Goal: Information Seeking & Learning: Stay updated

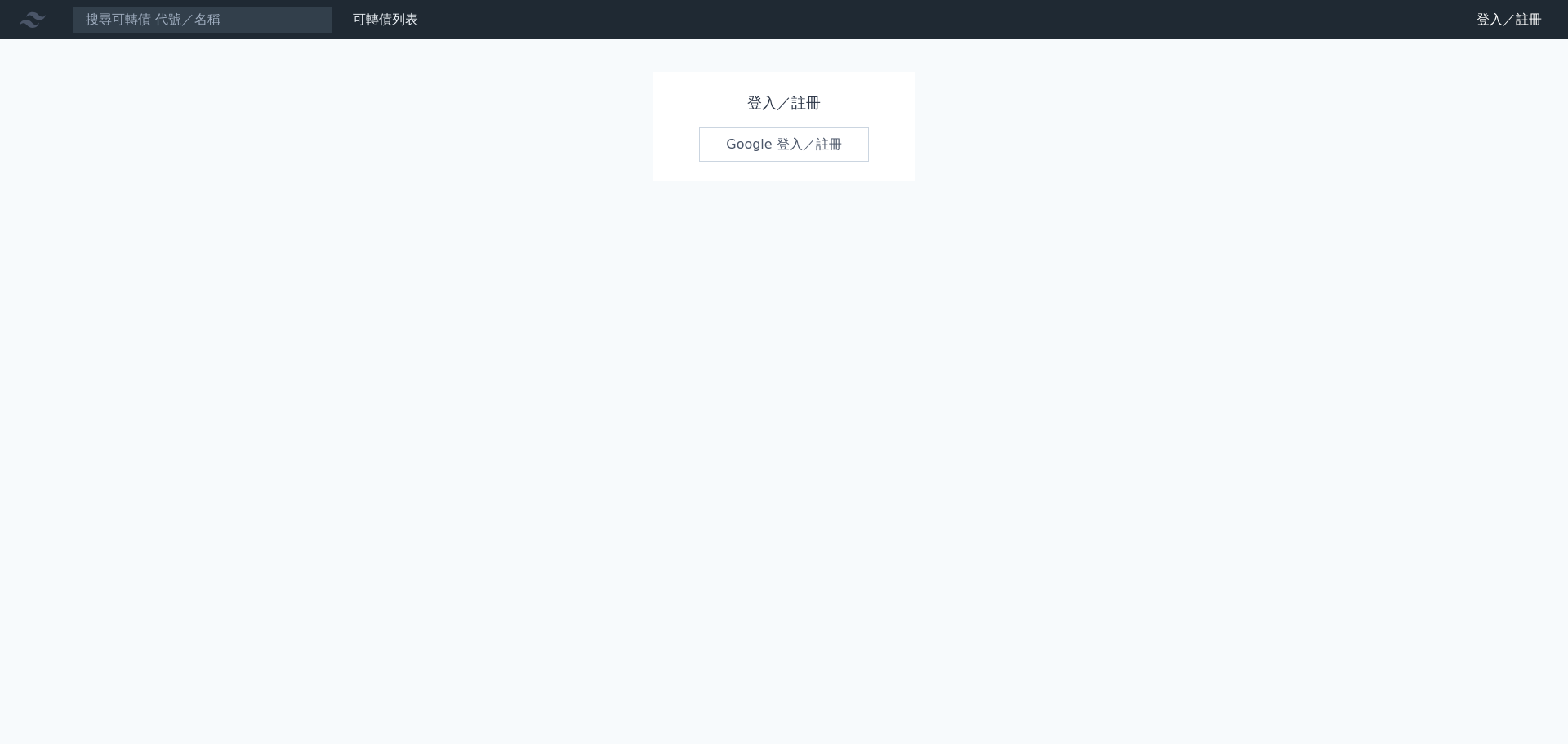
click at [774, 130] on link "Google 登入／註冊" at bounding box center [784, 144] width 170 height 35
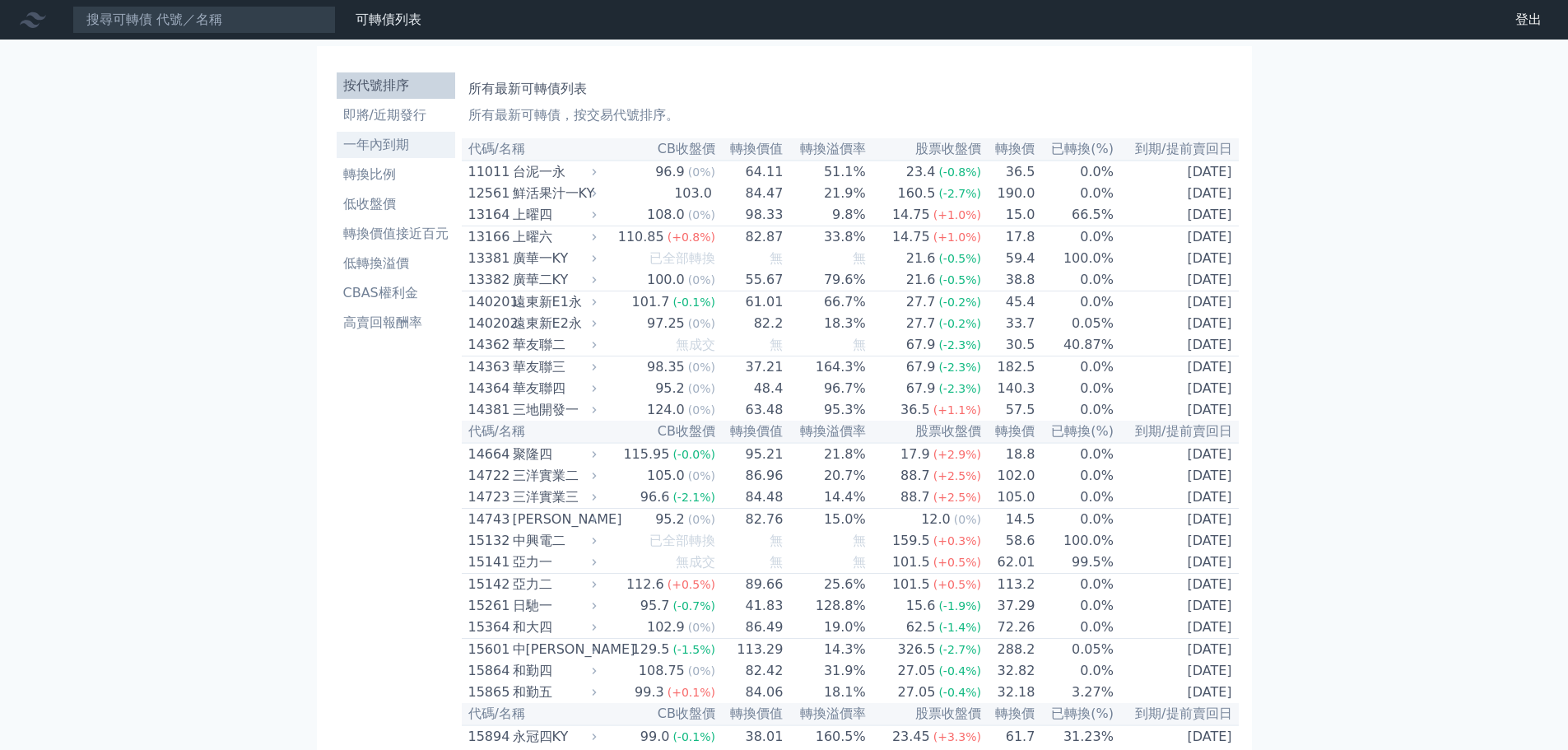
click at [376, 154] on li "一年內到期" at bounding box center [396, 145] width 119 height 20
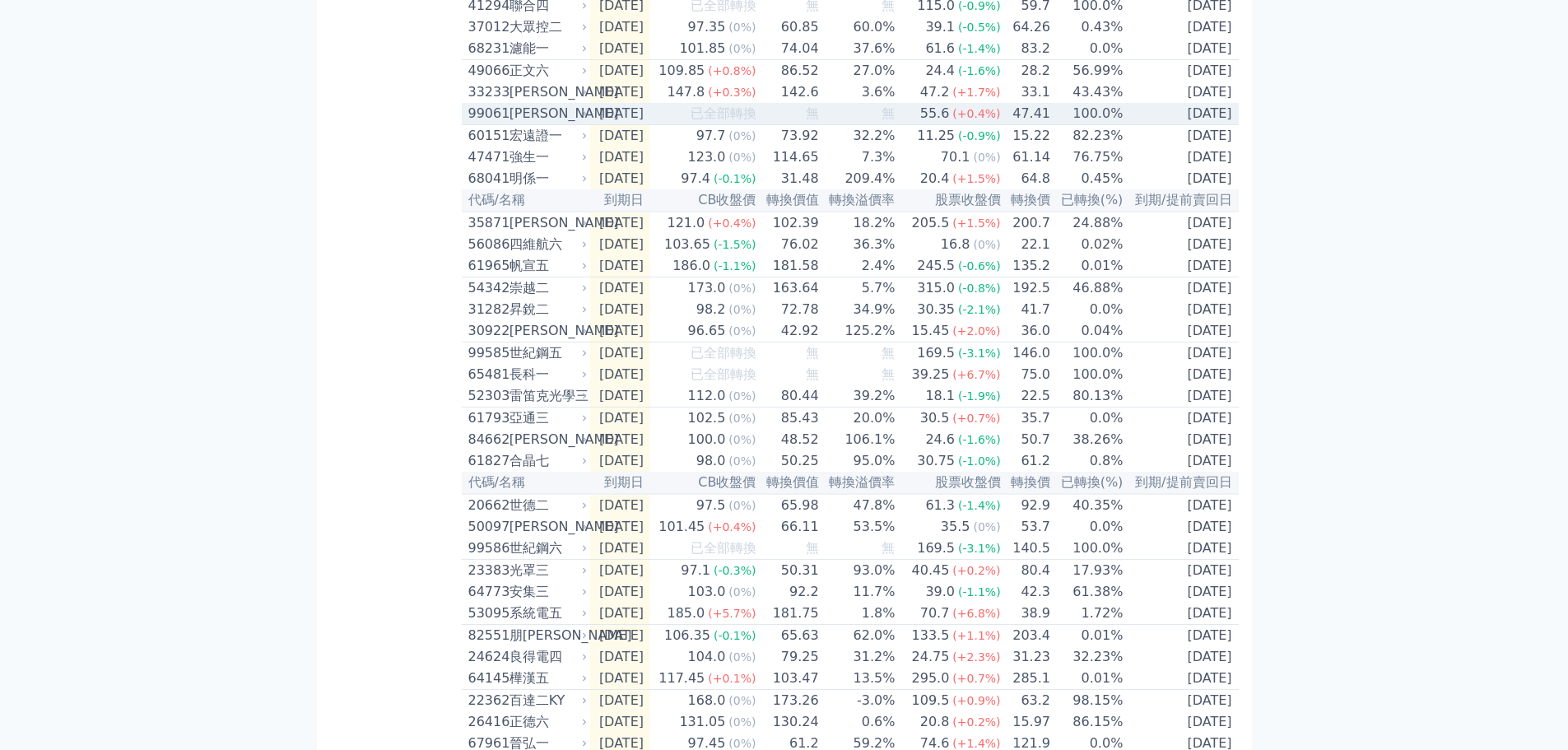
scroll to position [1647, 0]
